Goal: Task Accomplishment & Management: Complete application form

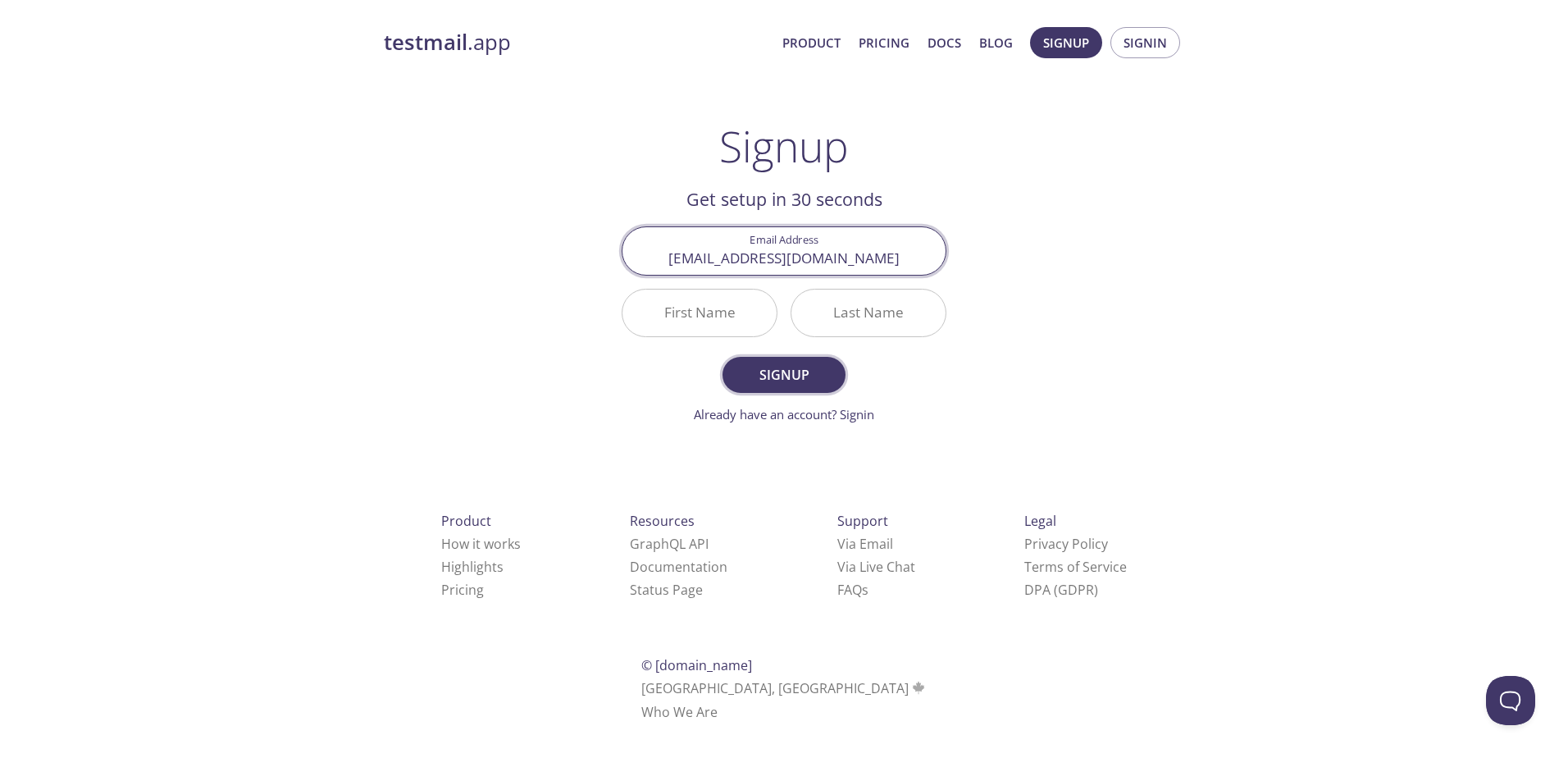
click at [766, 374] on span "Signup" at bounding box center [784, 374] width 87 height 23
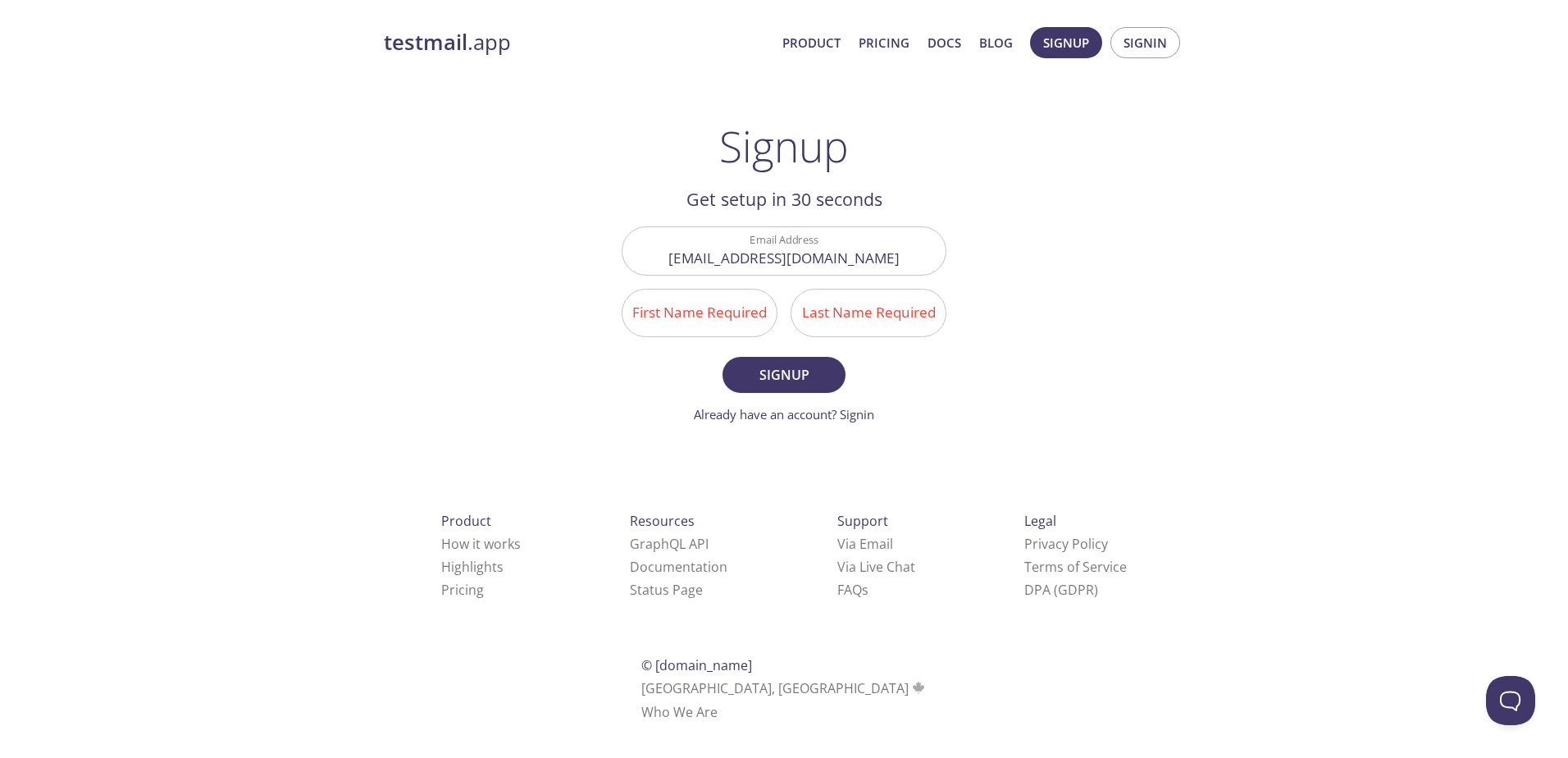
click at [702, 319] on input "First Name Required" at bounding box center [700, 313] width 154 height 47
click at [702, 319] on input "Мукфтшлф" at bounding box center [700, 313] width 154 height 47
type input "Veranika"
click at [820, 323] on input "Last Name Required" at bounding box center [869, 313] width 154 height 47
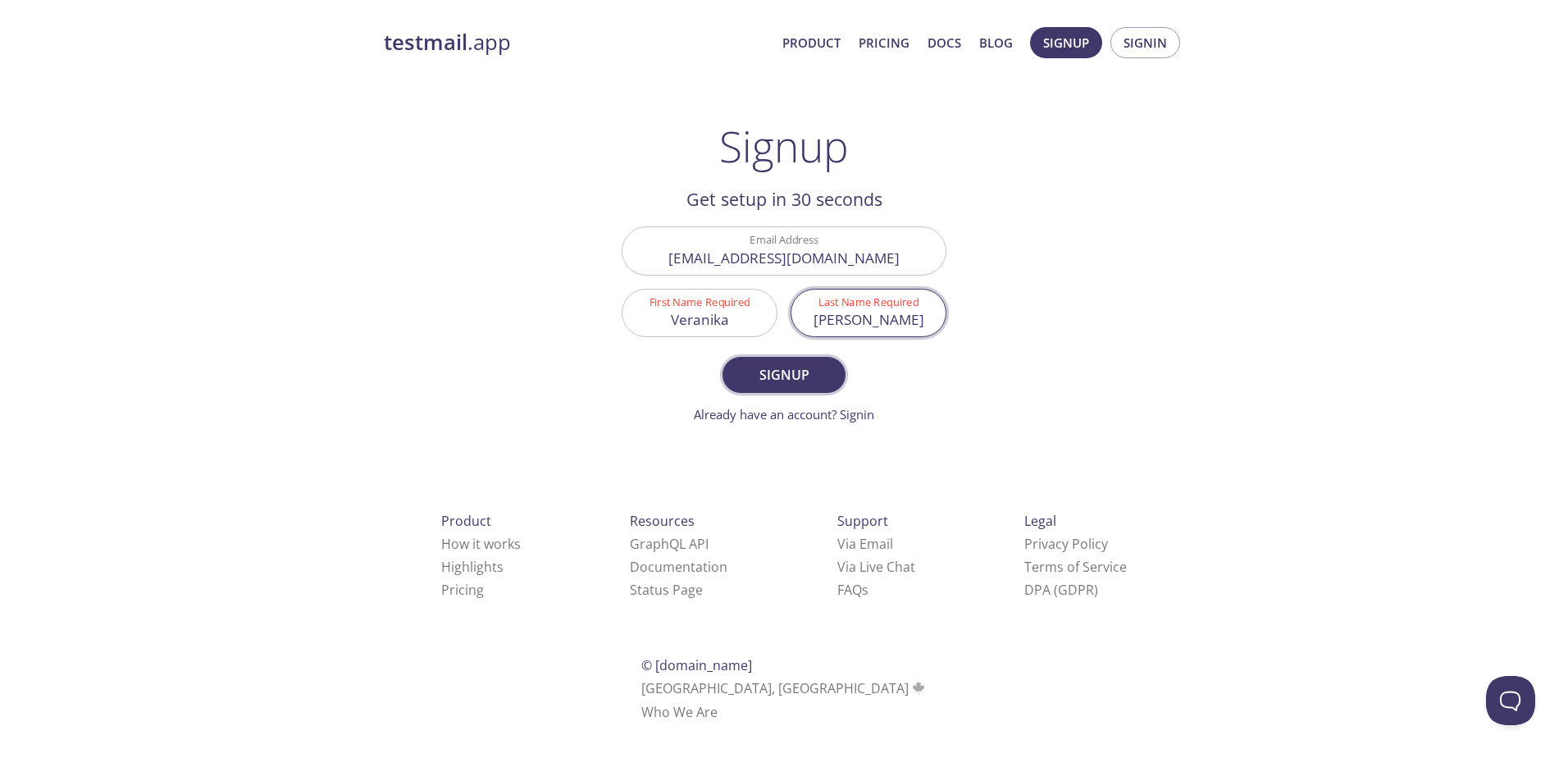
type input "[PERSON_NAME]"
click at [784, 375] on span "Signup" at bounding box center [784, 374] width 87 height 23
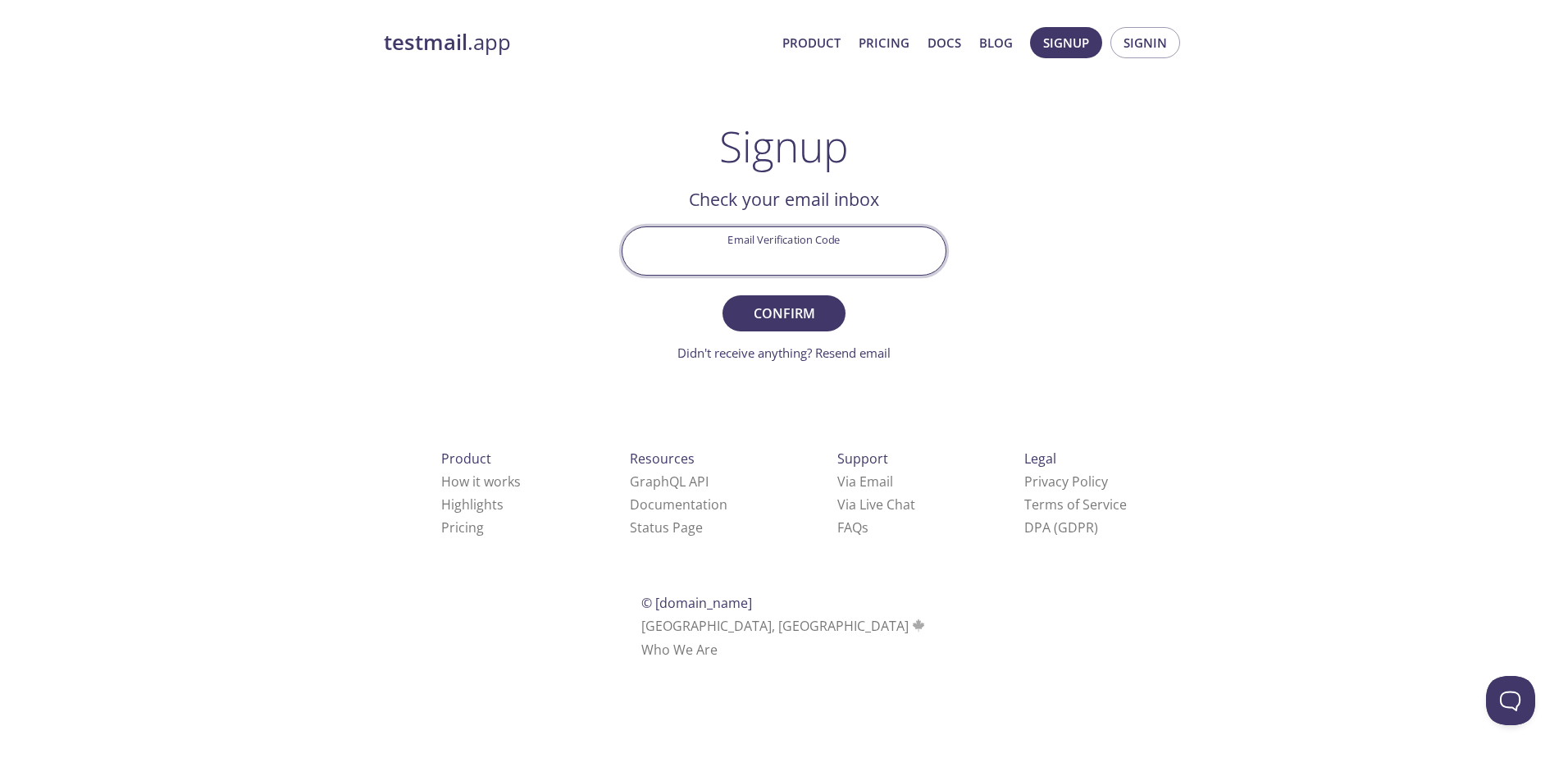
click at [770, 237] on input "Email Verification Code" at bounding box center [784, 251] width 323 height 47
paste input "S18G28B"
type input "S18G28B"
click at [788, 319] on span "Confirm" at bounding box center [784, 313] width 87 height 23
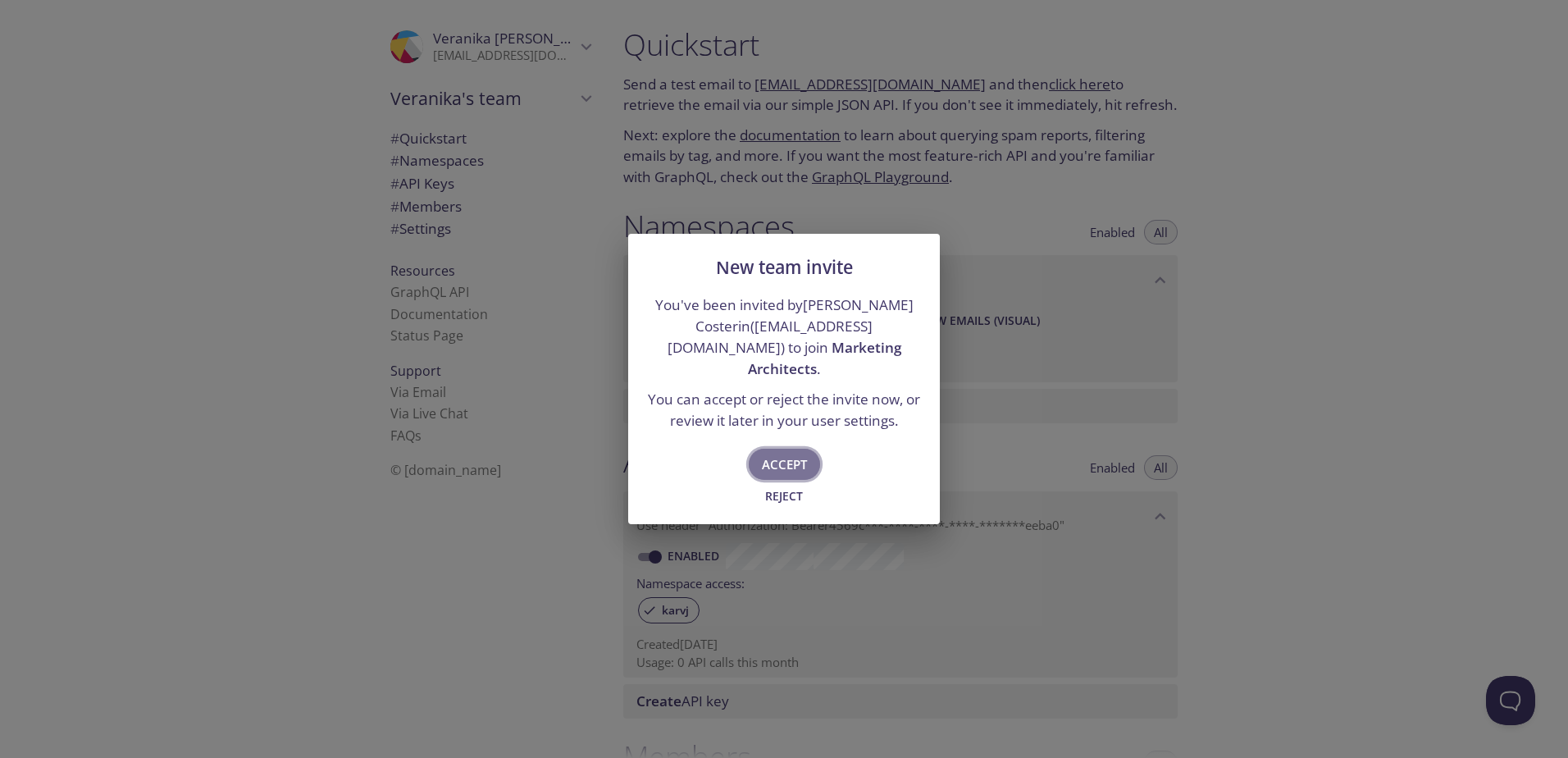
click at [773, 453] on span "Accept" at bounding box center [784, 463] width 45 height 21
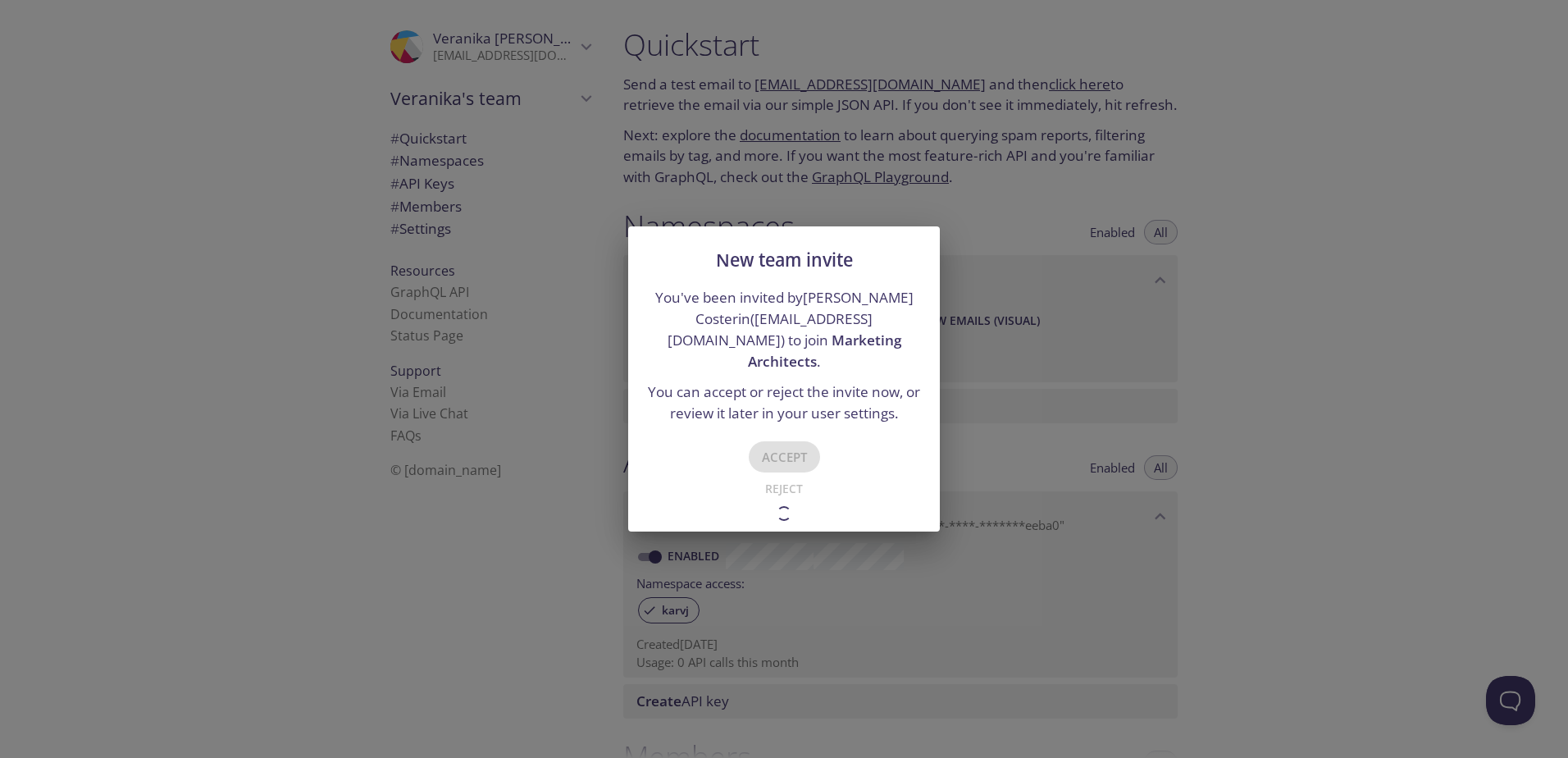
type input "Marketing Architects"
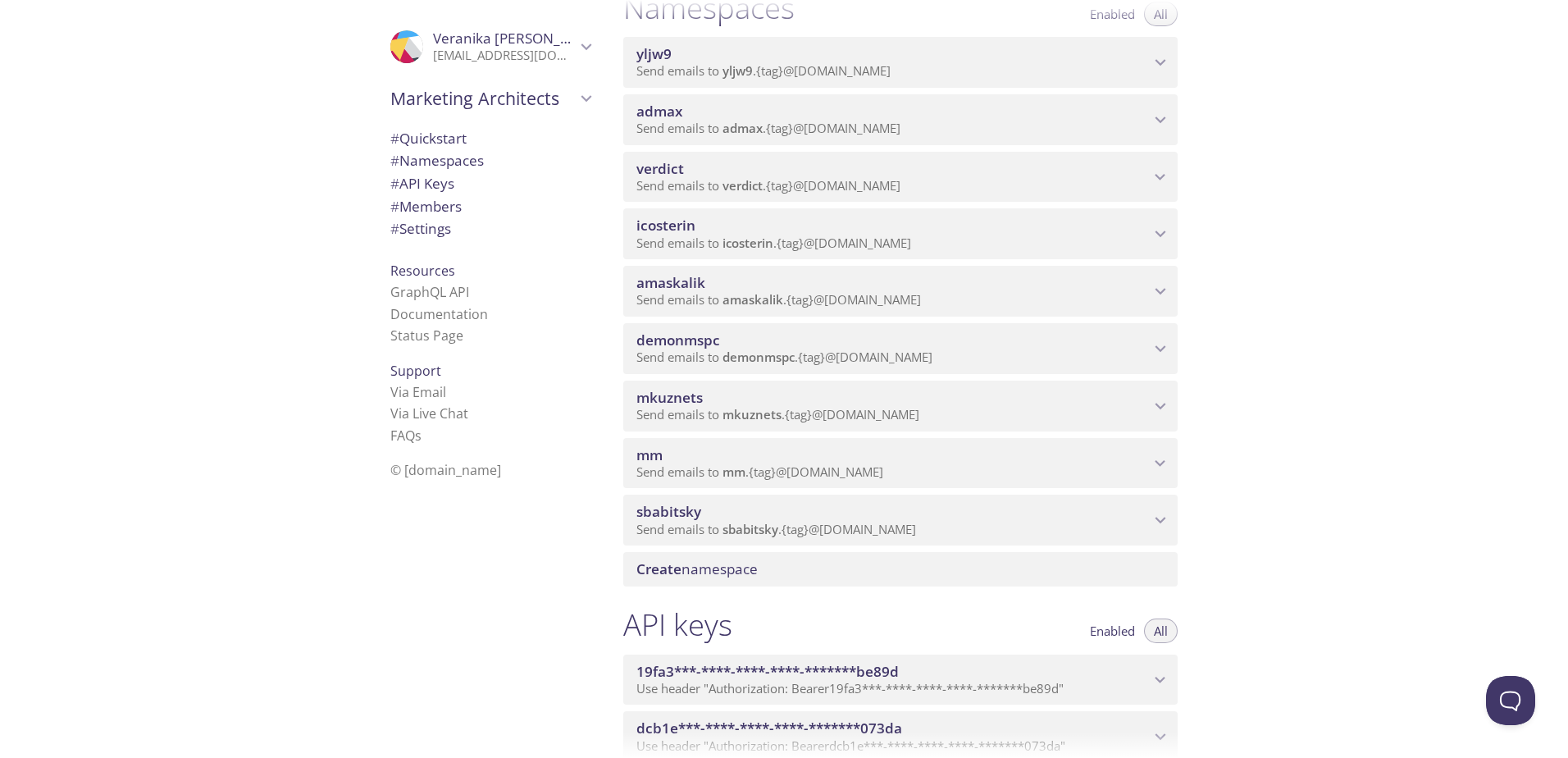
scroll to position [246, 0]
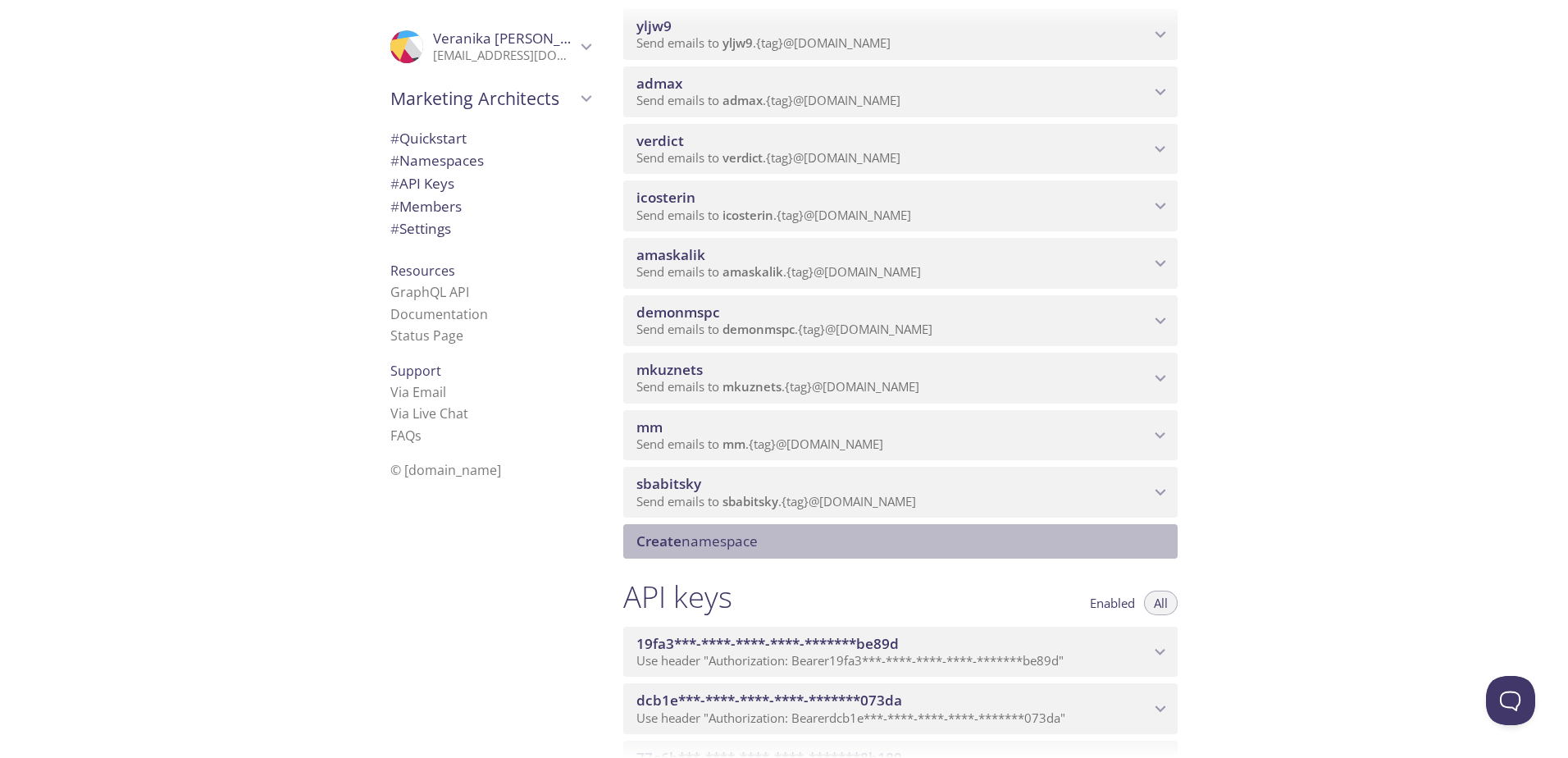
click at [708, 536] on span "Create namespace" at bounding box center [697, 541] width 121 height 19
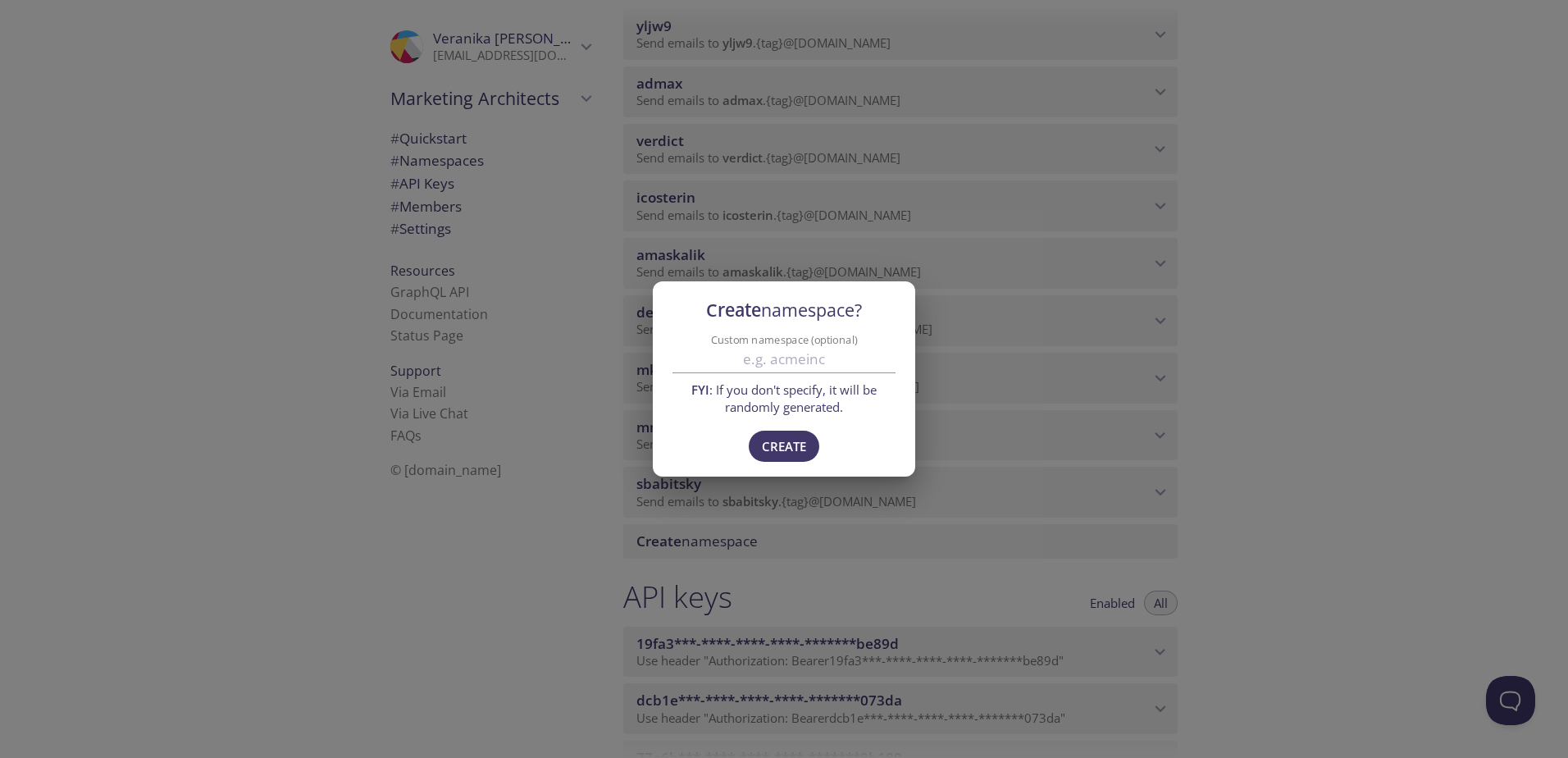
click at [785, 356] on input "Custom namespace (optional)" at bounding box center [784, 360] width 223 height 28
type input "vkavaliova"
click at [788, 445] on span "Create" at bounding box center [784, 446] width 44 height 21
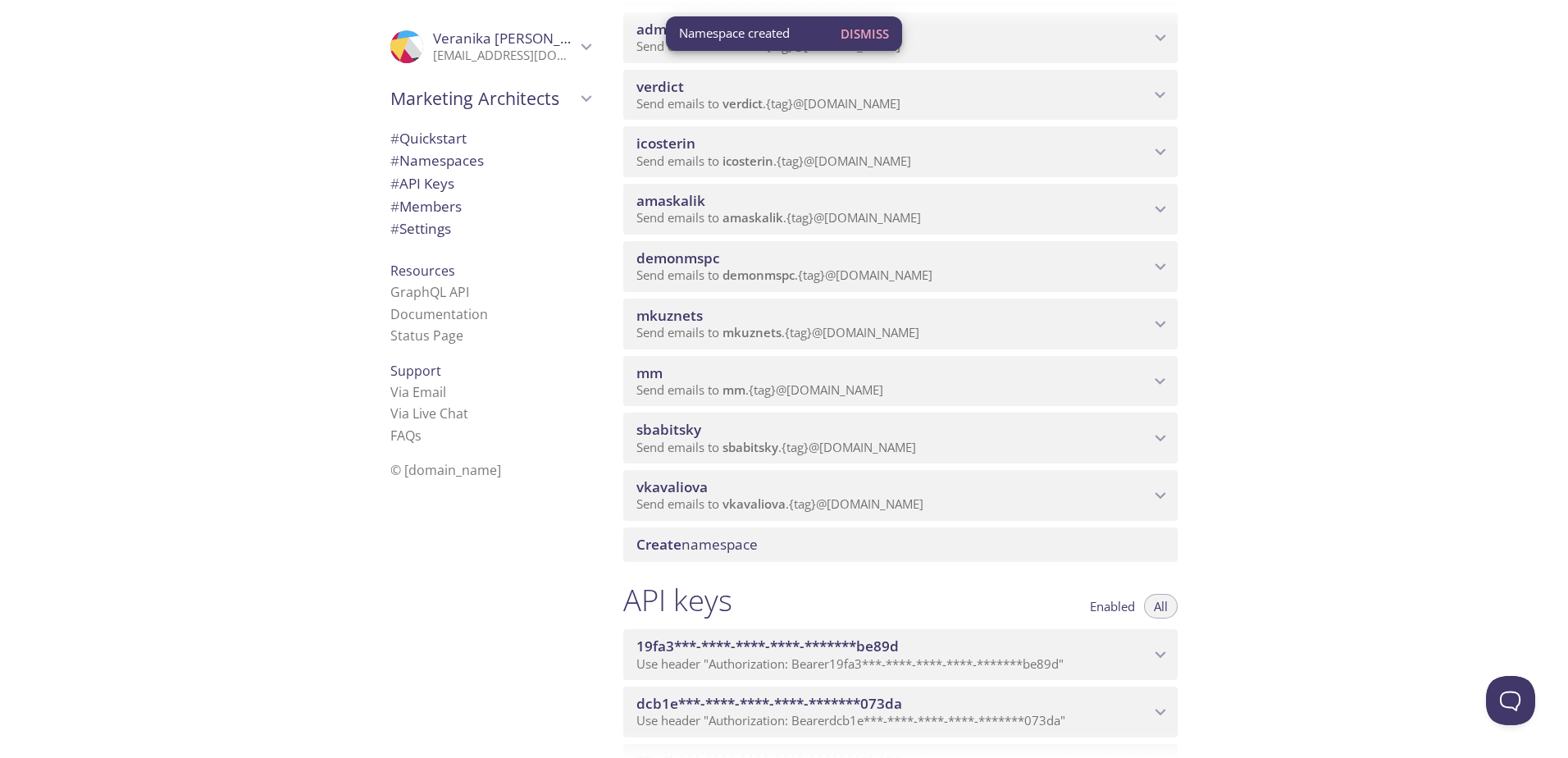
scroll to position [329, 0]
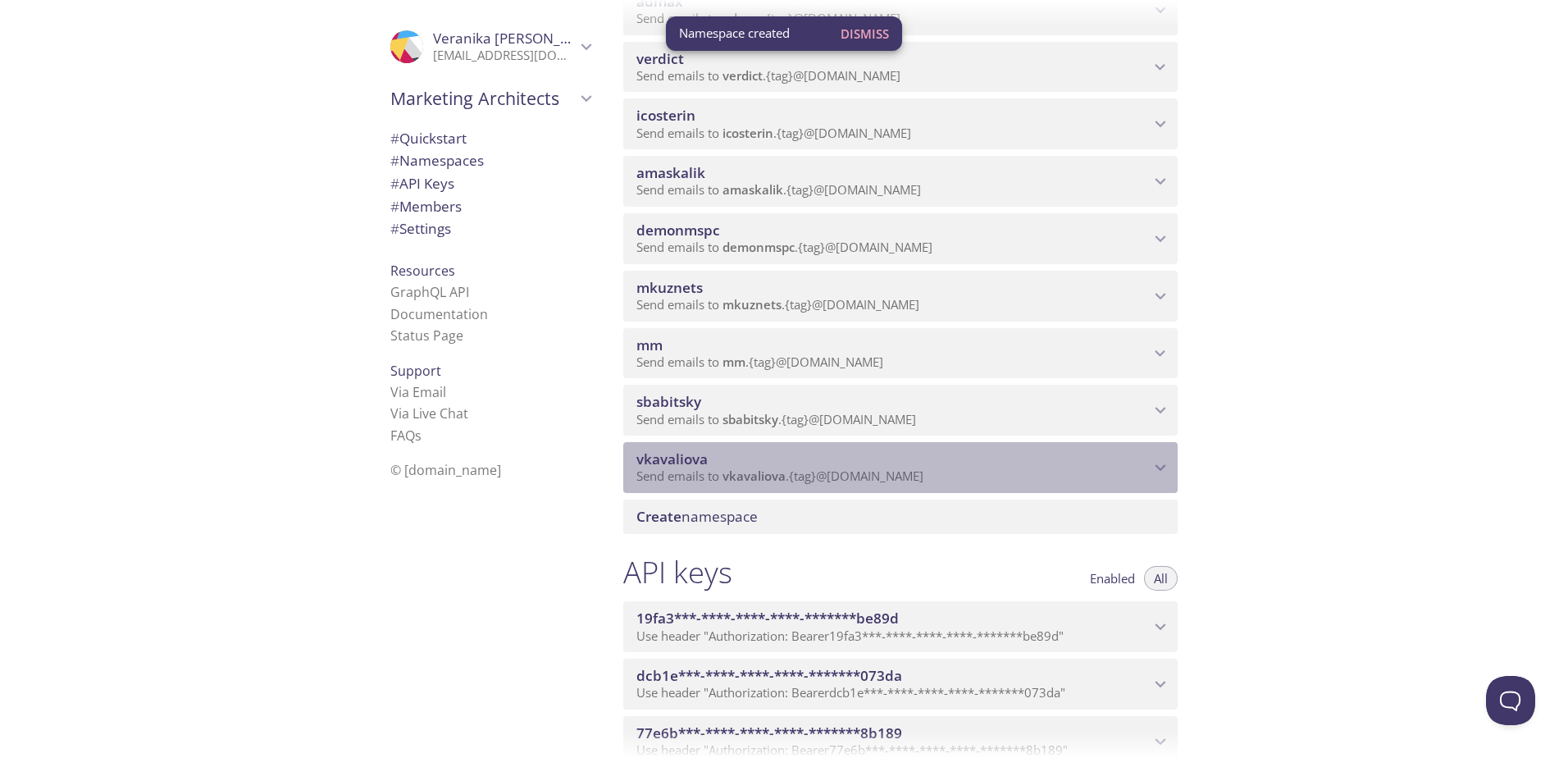
click at [1160, 473] on icon "vkavaliova namespace" at bounding box center [1160, 467] width 21 height 21
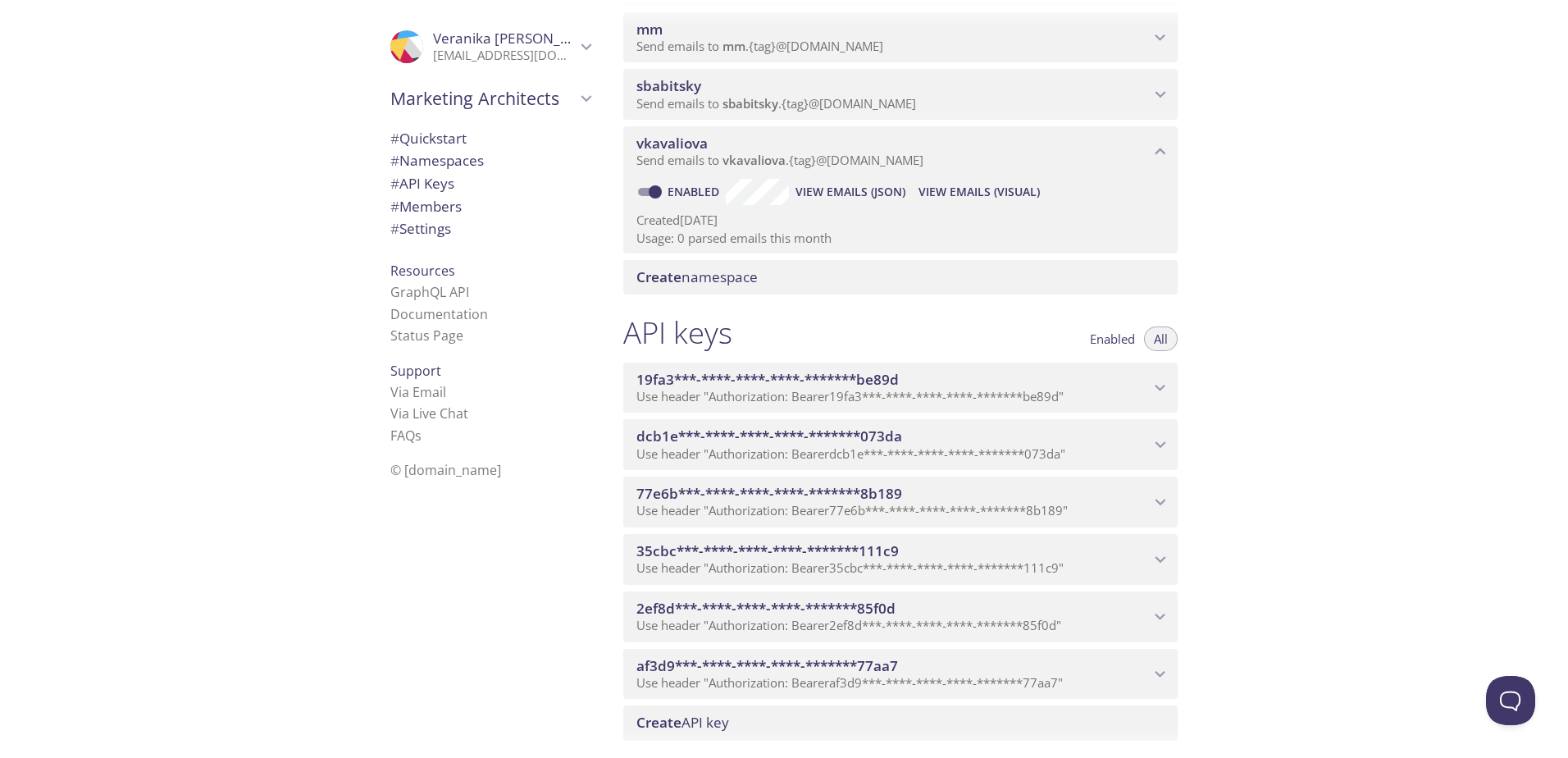
scroll to position [739, 0]
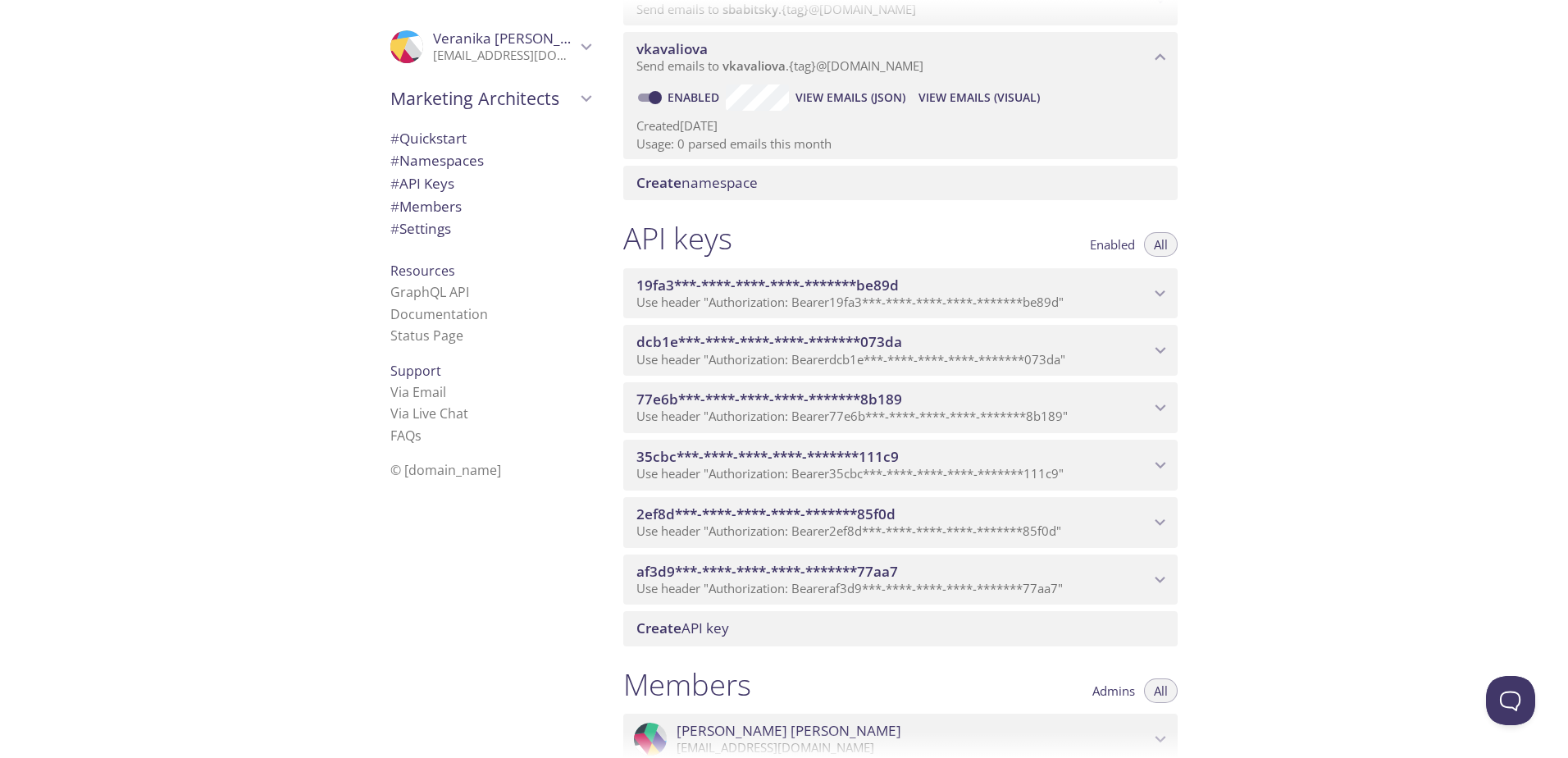
click at [706, 627] on span "Create API key" at bounding box center [683, 628] width 93 height 19
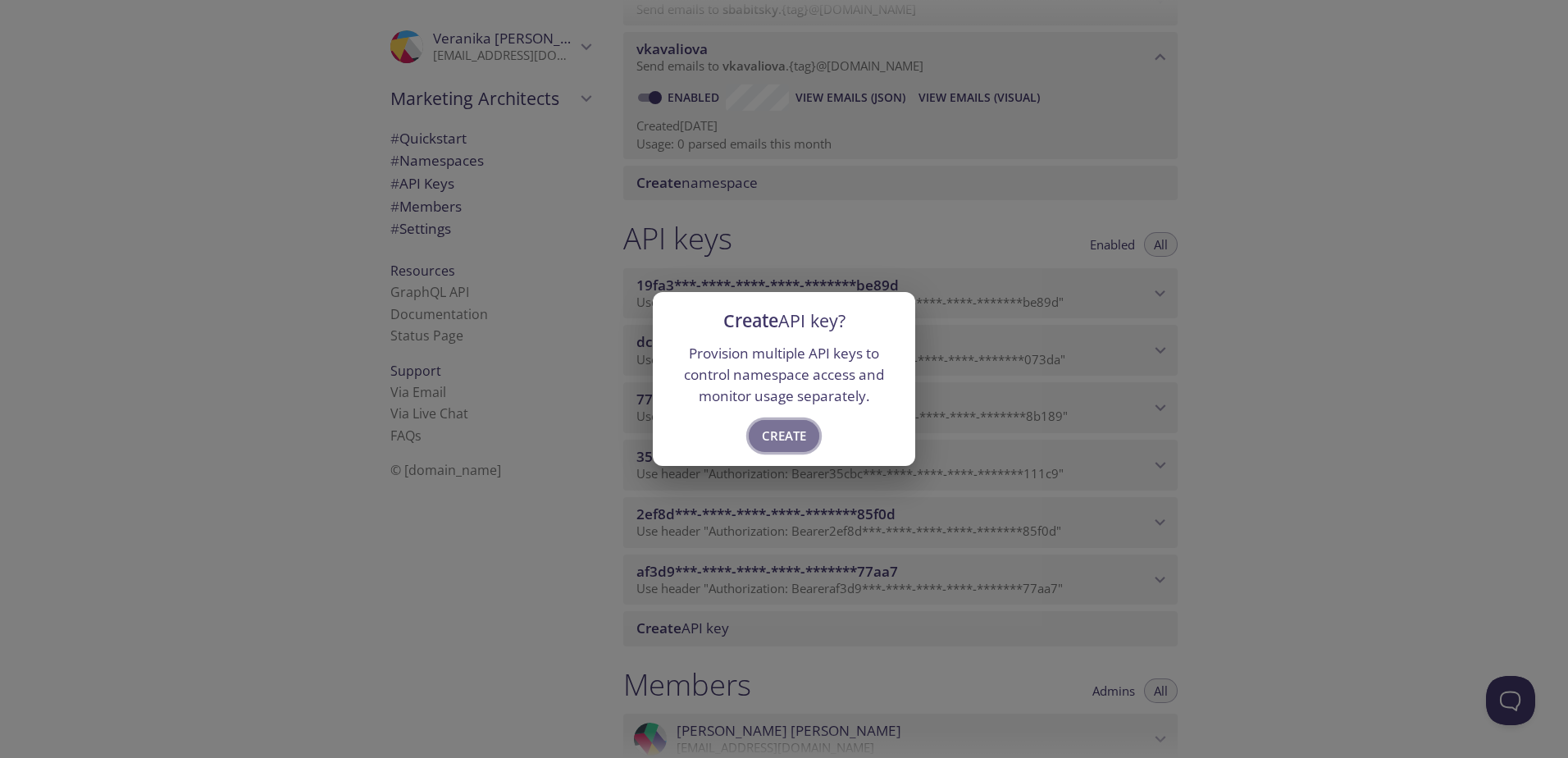
click at [784, 433] on span "Create" at bounding box center [784, 435] width 44 height 21
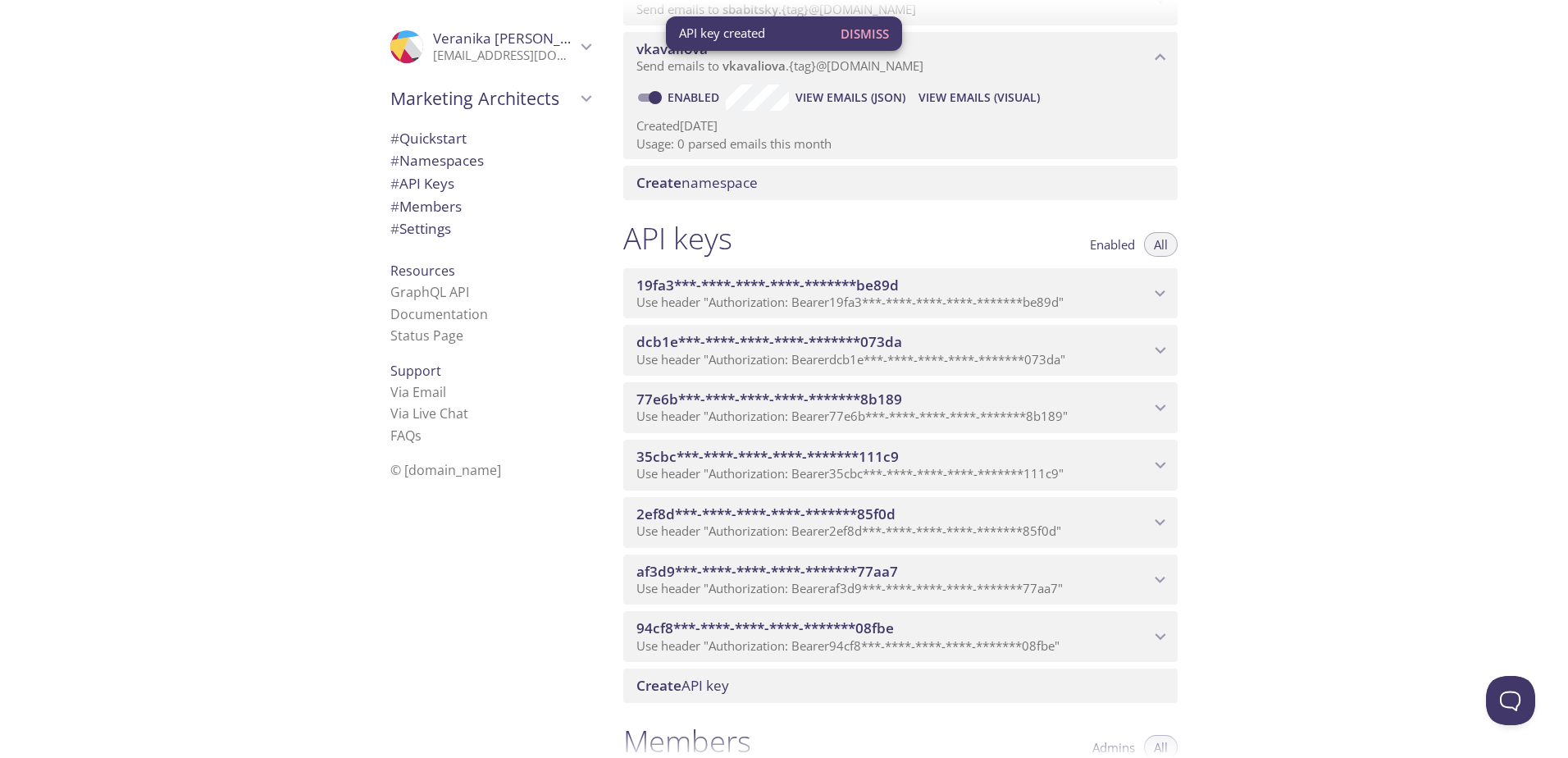
click at [1160, 632] on icon "94cf8***-****-****-****-*******08fbe API key" at bounding box center [1160, 636] width 21 height 21
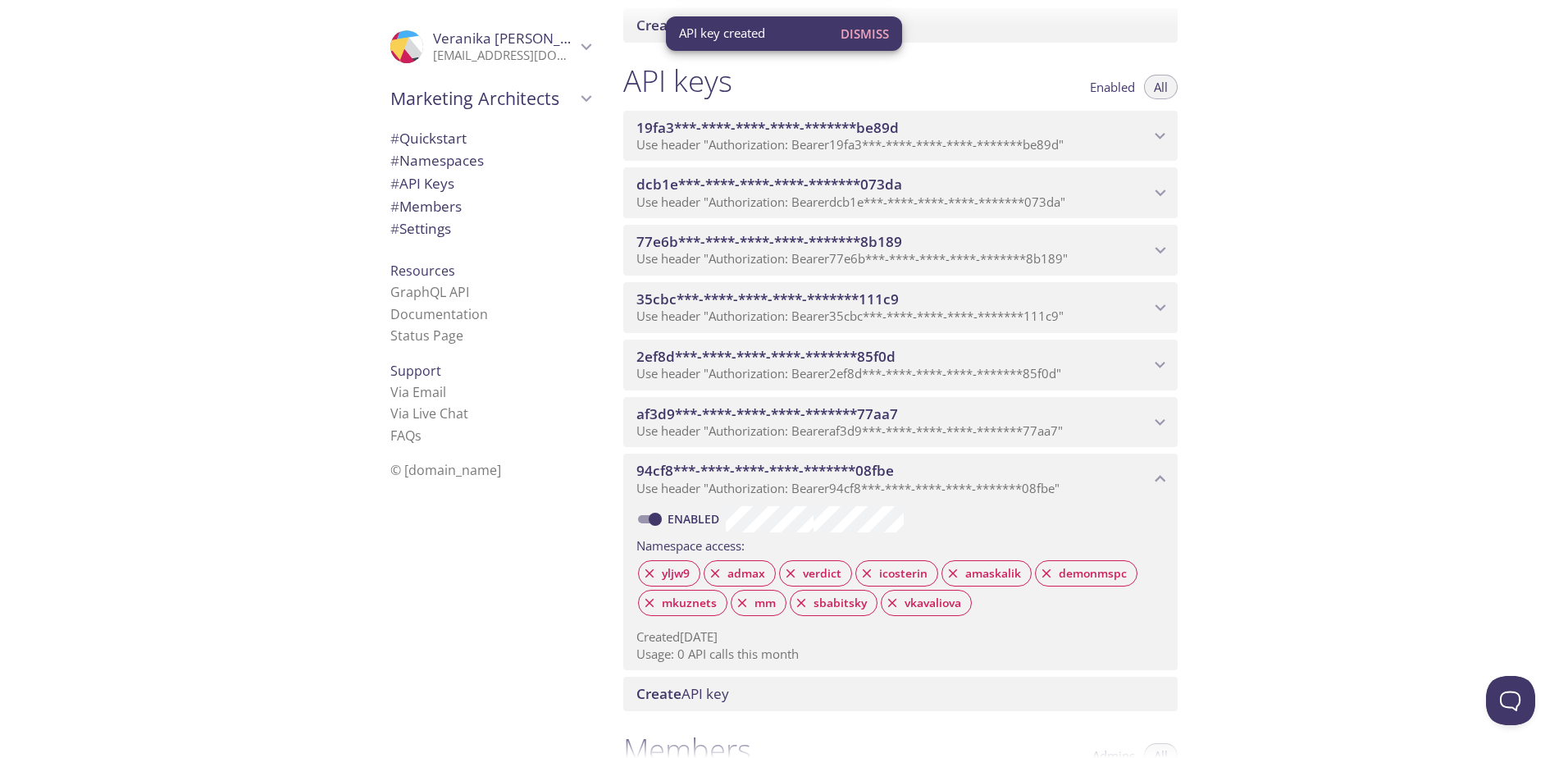
scroll to position [902, 0]
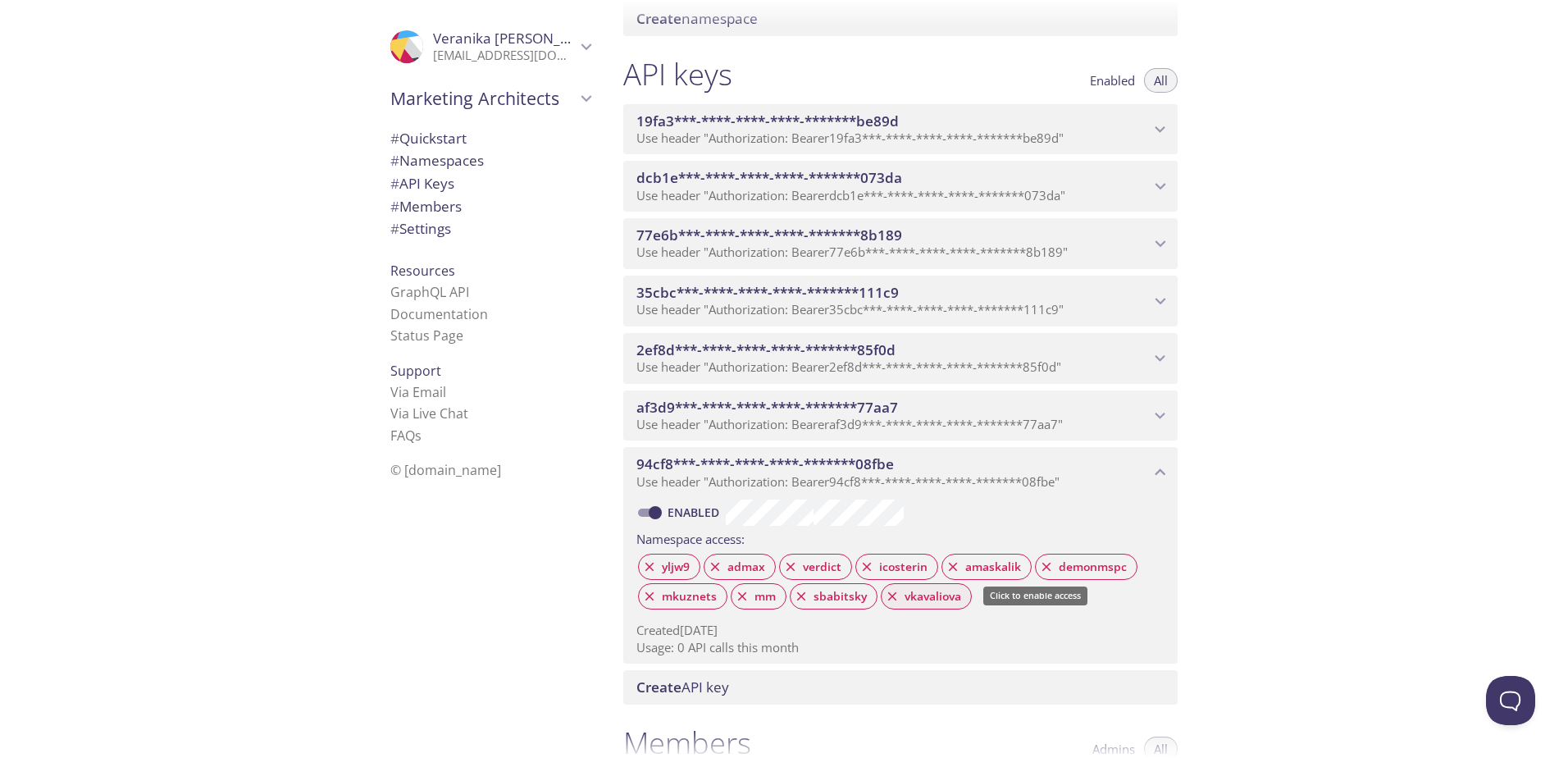
click at [923, 597] on span "vkavaliova" at bounding box center [932, 596] width 76 height 15
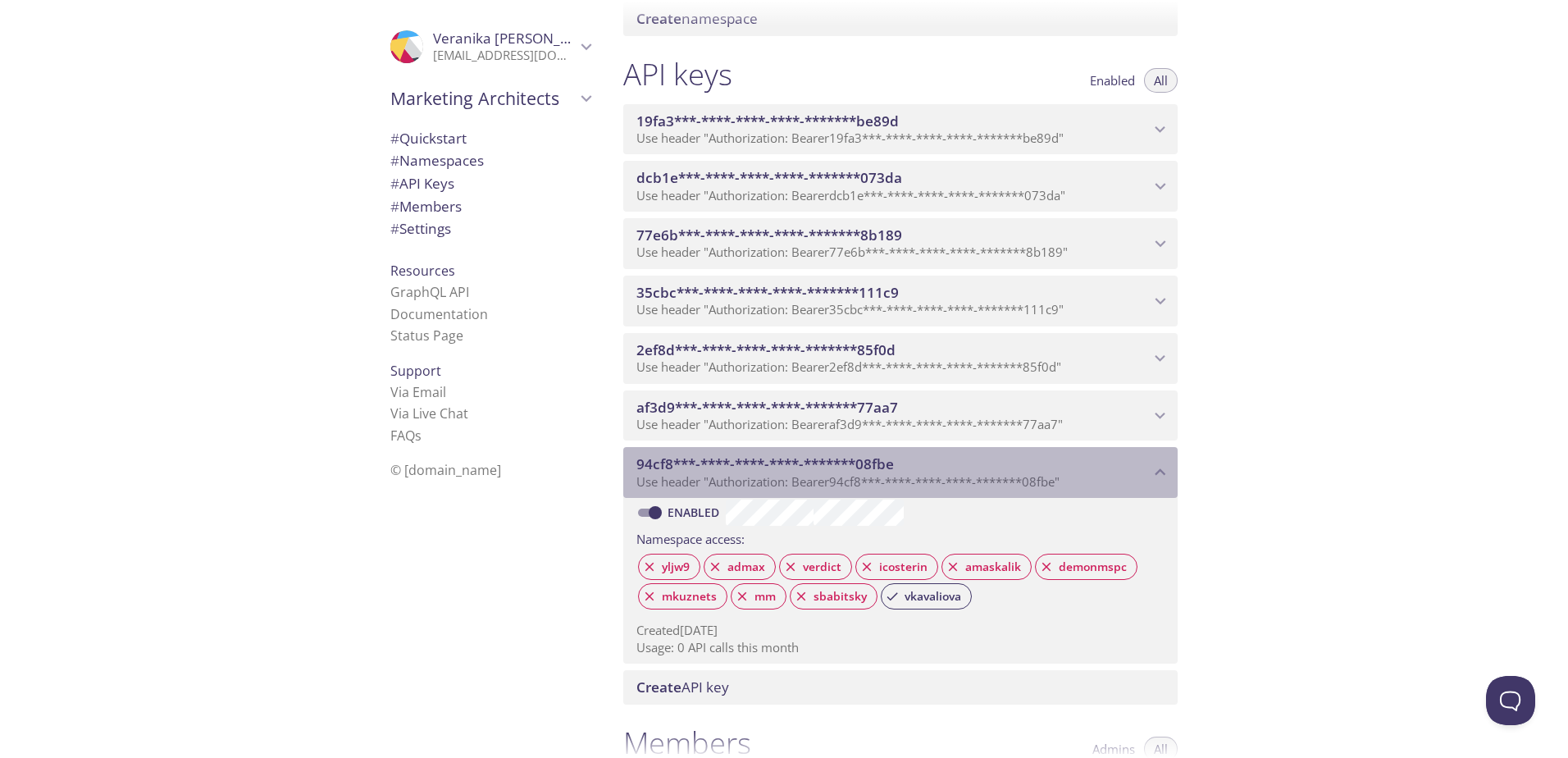
click at [1155, 468] on icon "94cf8***-****-****-****-*******08fbe API key" at bounding box center [1160, 472] width 21 height 21
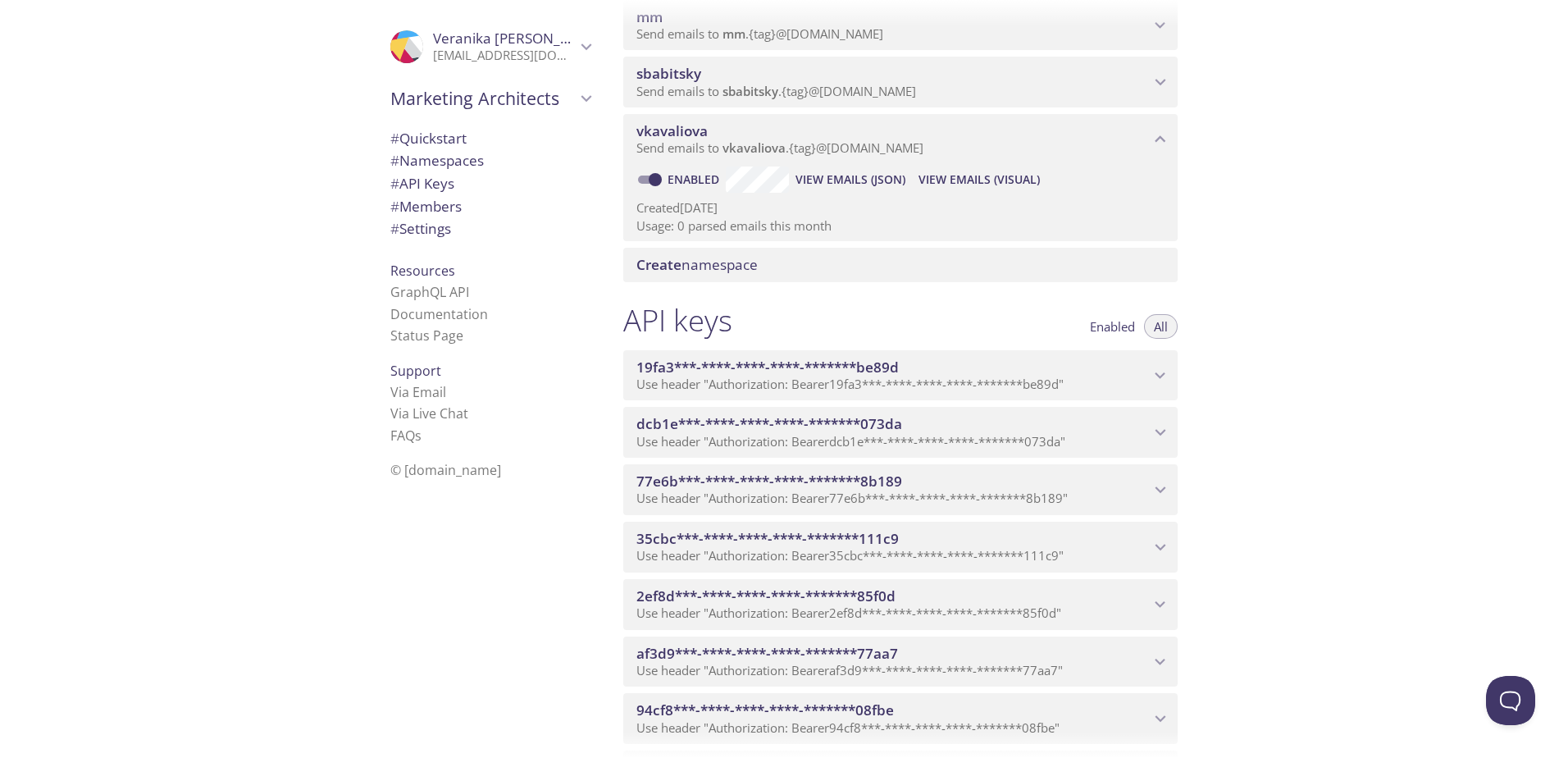
scroll to position [574, 0]
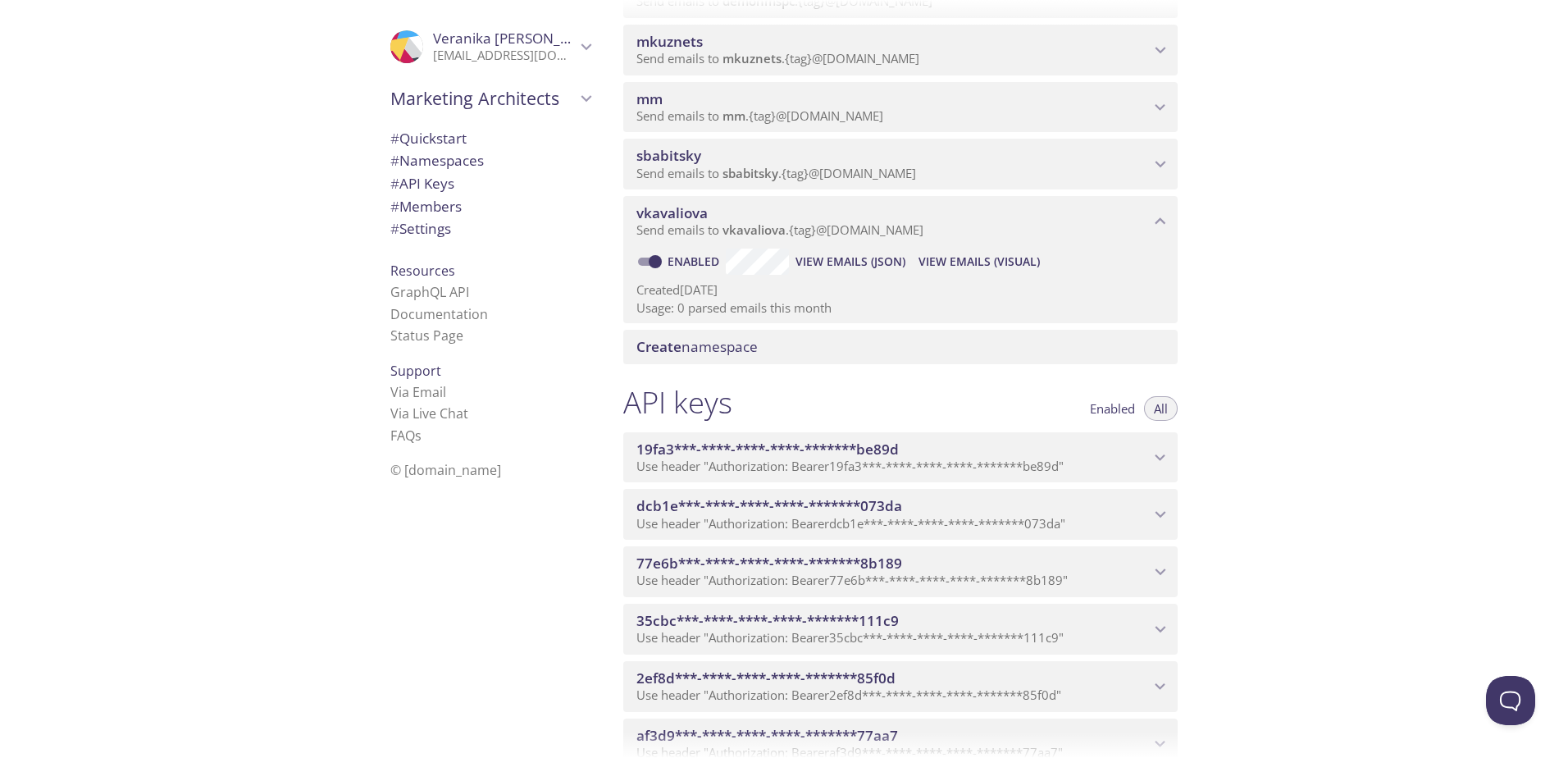
click at [971, 262] on span "View Emails (Visual)" at bounding box center [979, 261] width 121 height 19
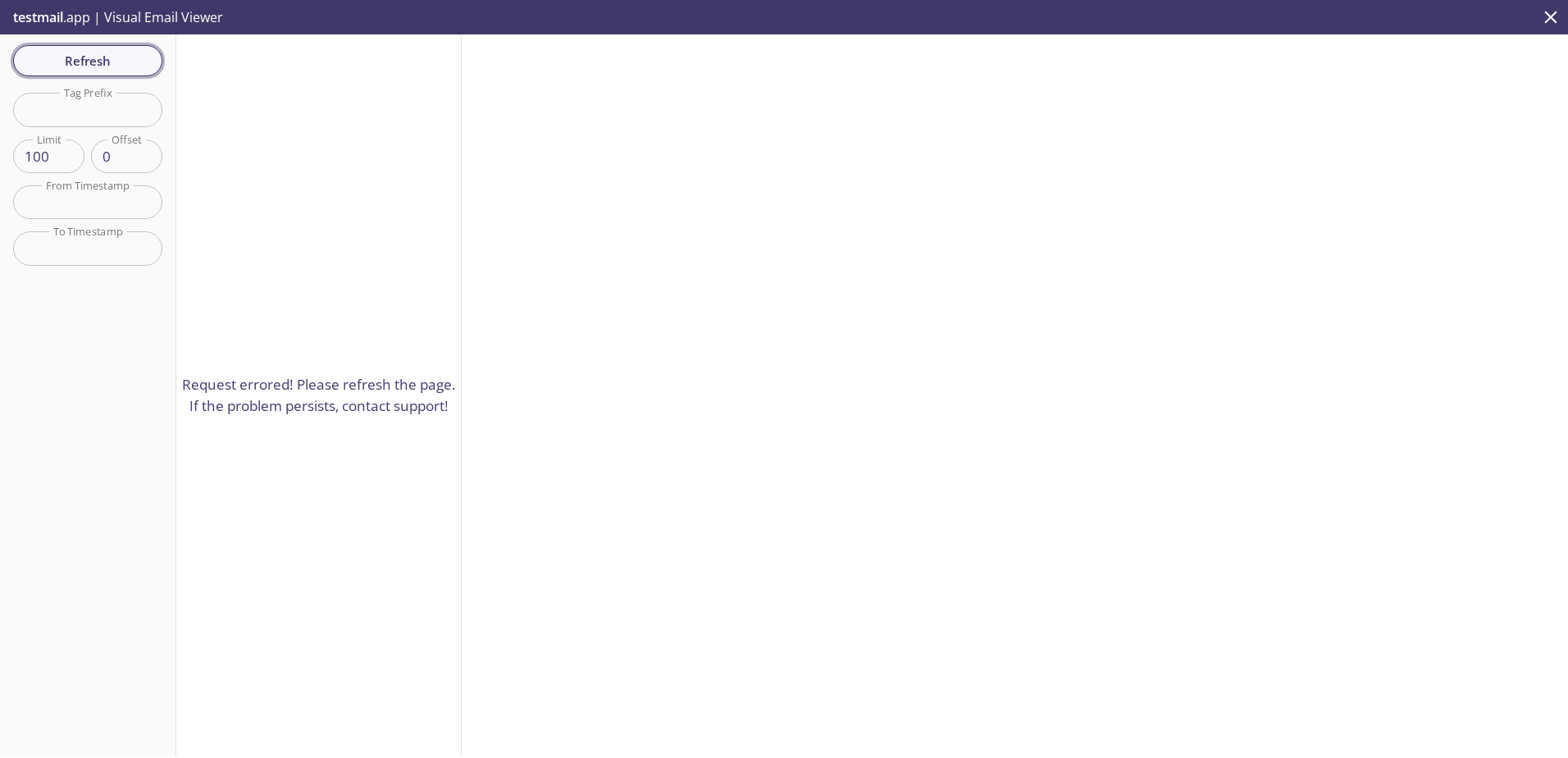
click at [84, 55] on span "Refresh" at bounding box center [88, 61] width 123 height 21
click at [39, 17] on span "testmail" at bounding box center [38, 17] width 50 height 18
click at [70, 58] on span "Refresh" at bounding box center [88, 61] width 123 height 21
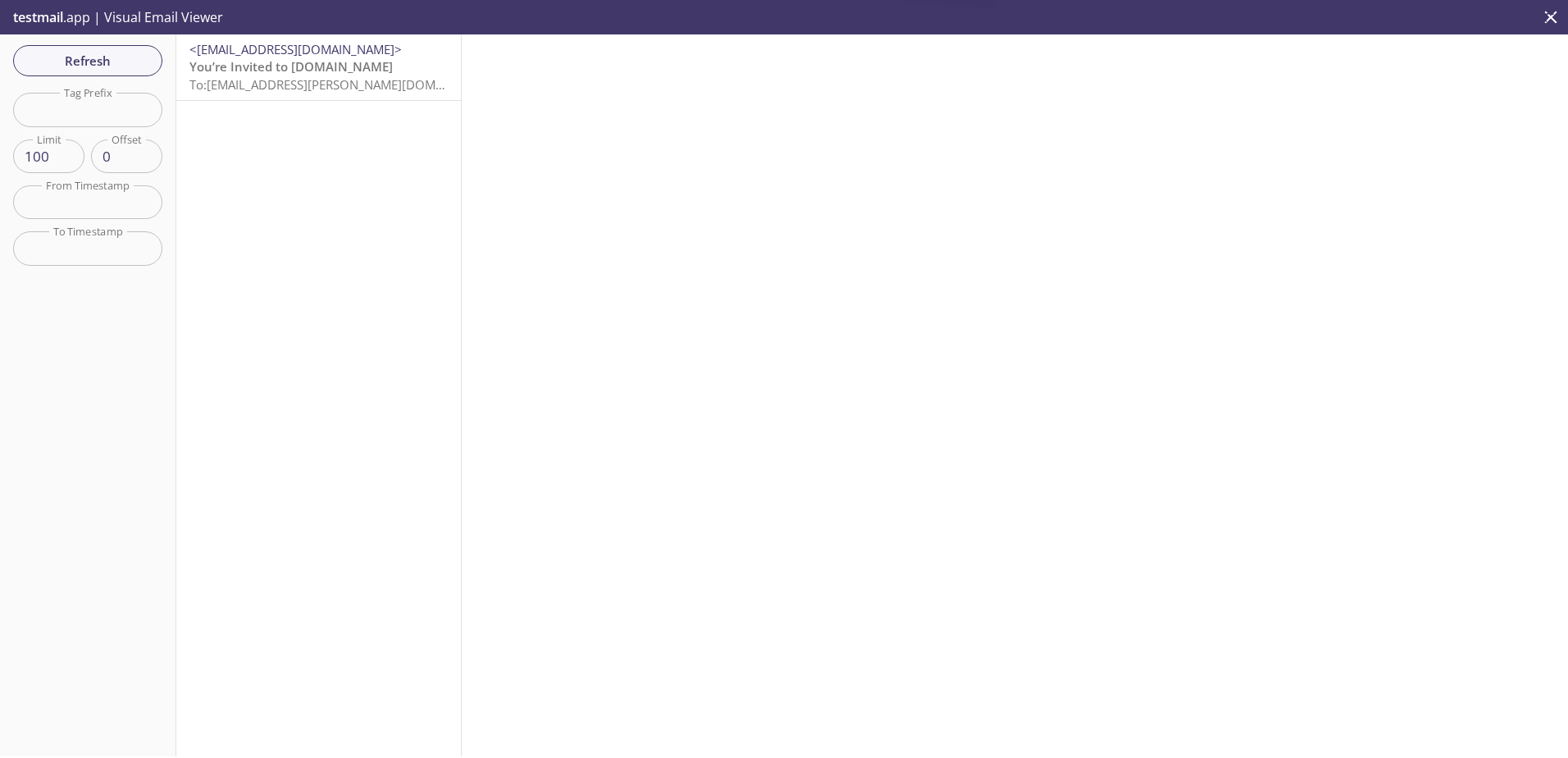
click at [390, 76] on span "To: vkavaliova.bosley@inbox.testmail.app" at bounding box center [344, 84] width 309 height 17
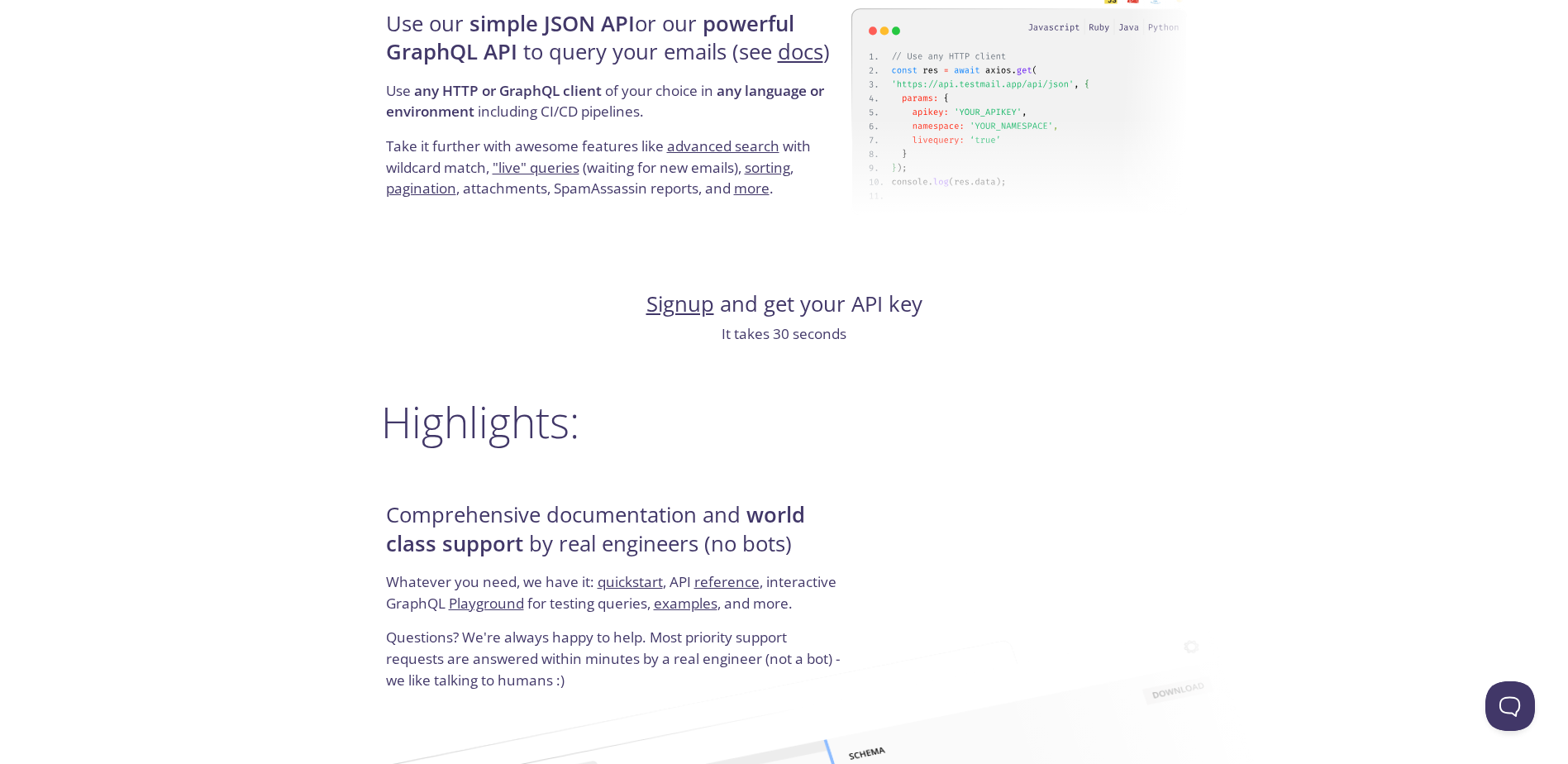
scroll to position [1819, 0]
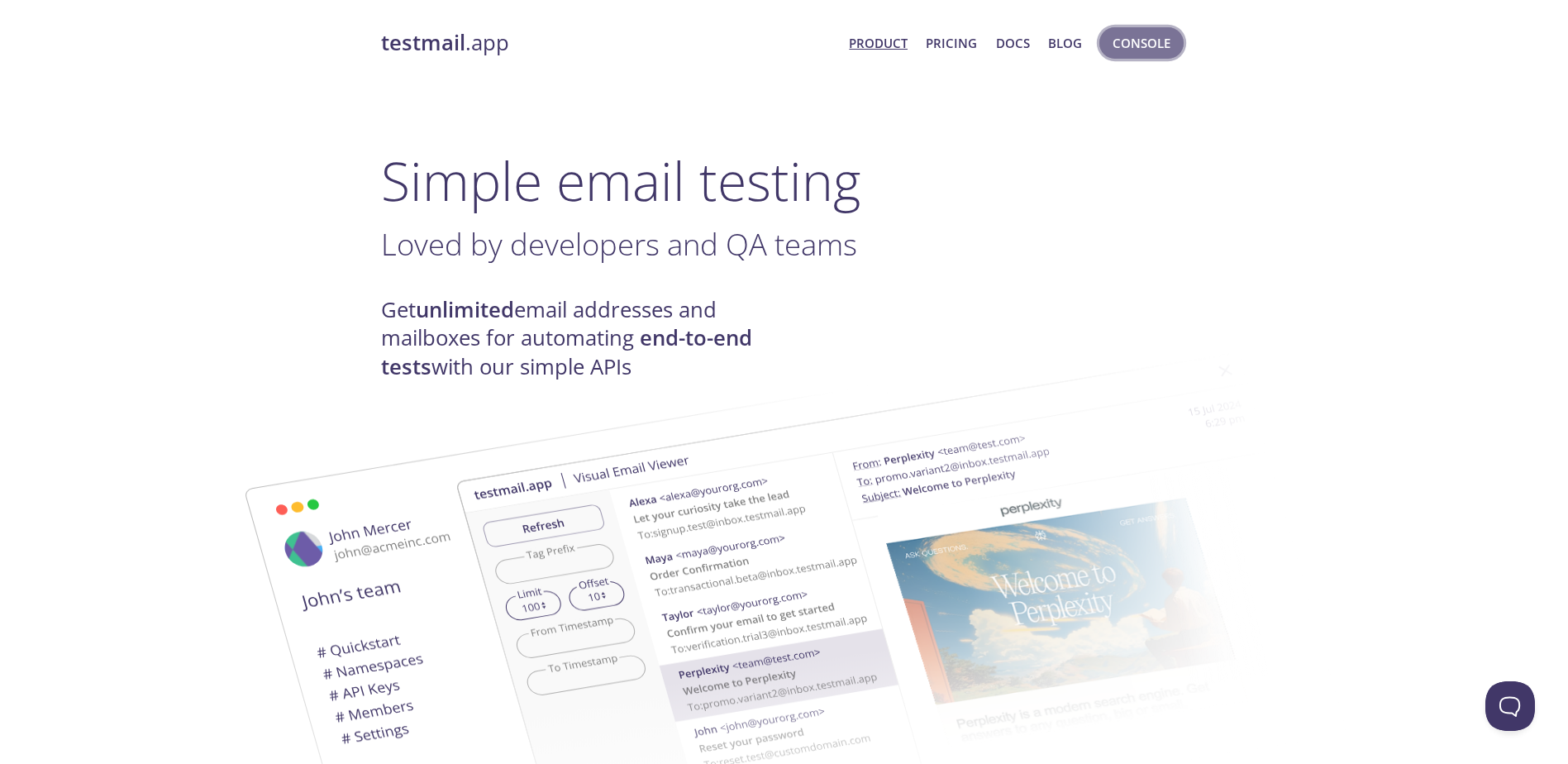
click at [1154, 32] on span "Console" at bounding box center [1141, 43] width 58 height 21
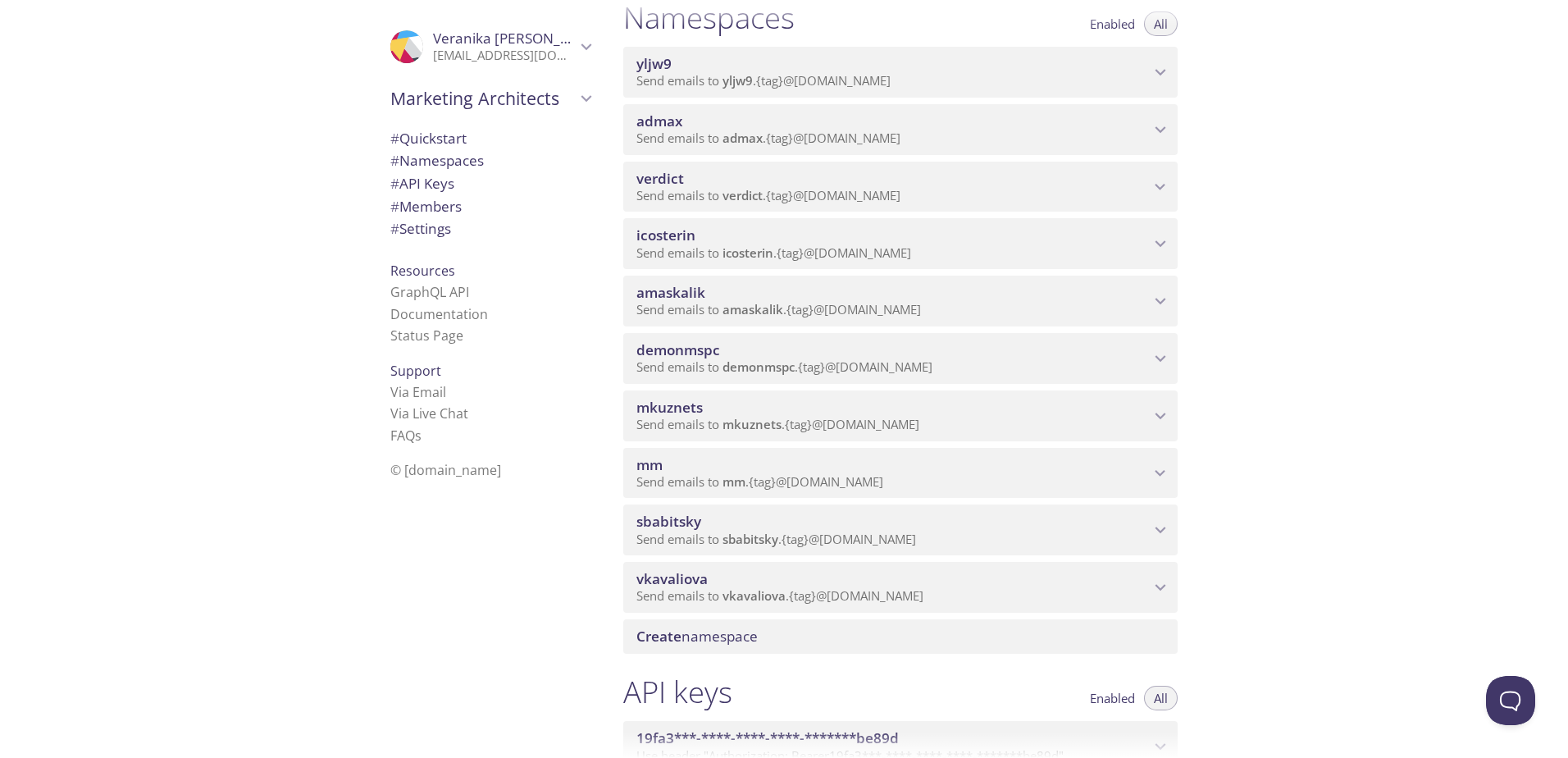
scroll to position [246, 0]
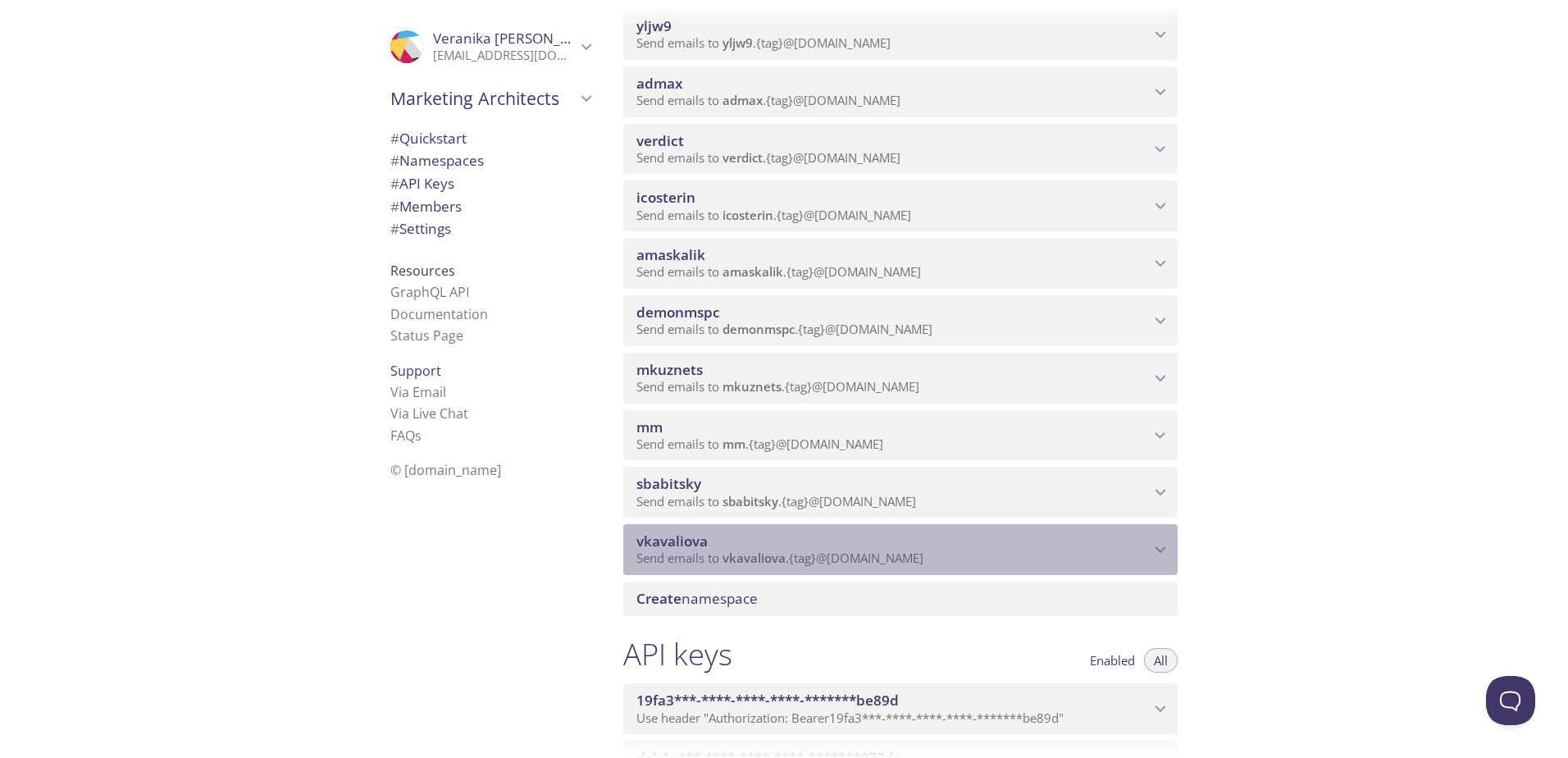
drag, startPoint x: 941, startPoint y: 555, endPoint x: 809, endPoint y: 556, distance: 132.0
click at [809, 556] on p "Send emails to vkavaliova . {tag} @inbox.testmail.app" at bounding box center [894, 559] width 514 height 17
